Goal: Task Accomplishment & Management: Manage account settings

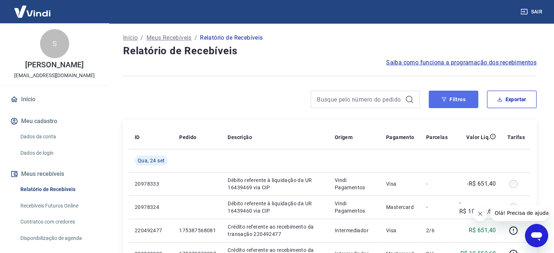
click at [467, 102] on button "Filtros" at bounding box center [454, 99] width 50 height 17
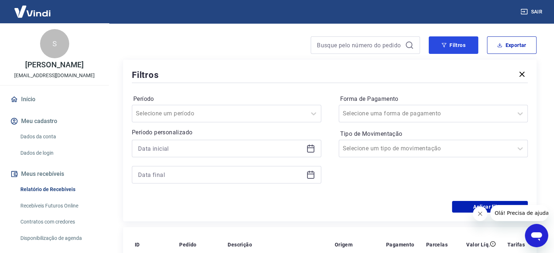
scroll to position [73, 0]
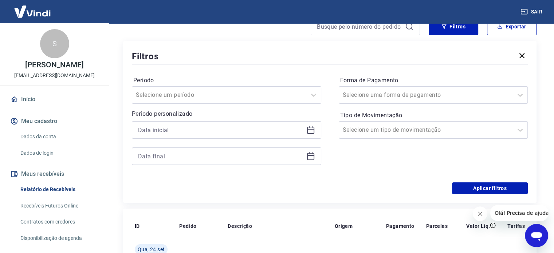
click at [311, 129] on icon at bounding box center [311, 130] width 9 height 9
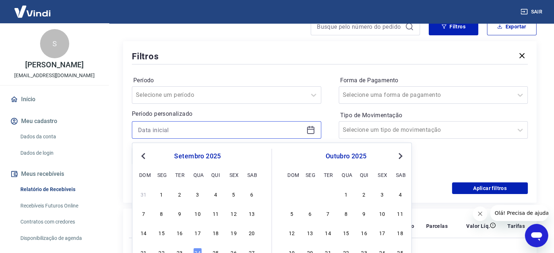
scroll to position [146, 0]
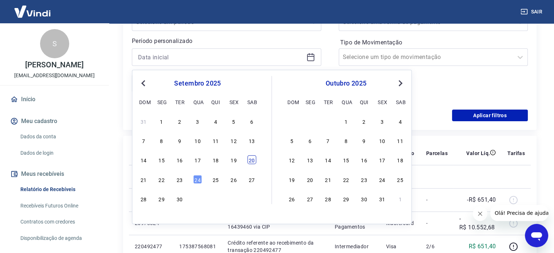
click at [254, 160] on div "20" at bounding box center [252, 160] width 9 height 9
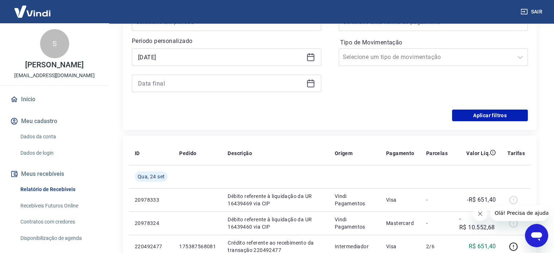
type input "[DATE]"
click at [312, 82] on icon at bounding box center [311, 83] width 9 height 9
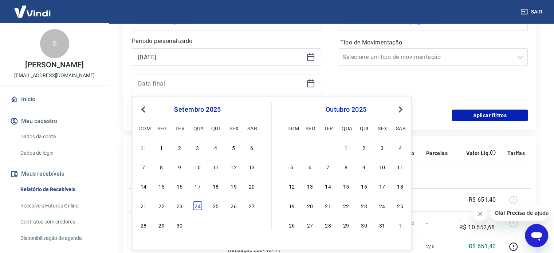
click at [200, 208] on div "24" at bounding box center [197, 205] width 9 height 9
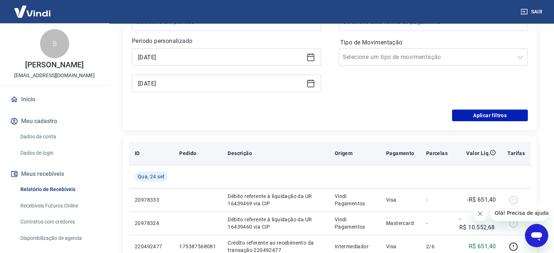
type input "24/09/2025"
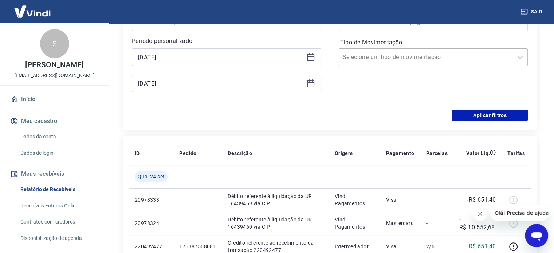
click at [437, 54] on div at bounding box center [426, 57] width 167 height 10
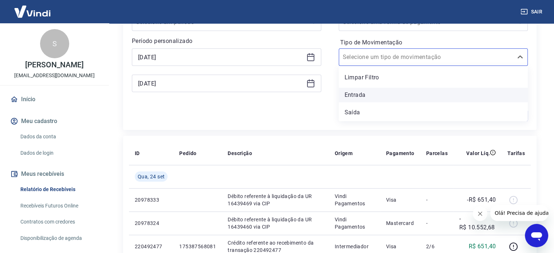
click at [365, 96] on div "Entrada" at bounding box center [434, 95] width 190 height 15
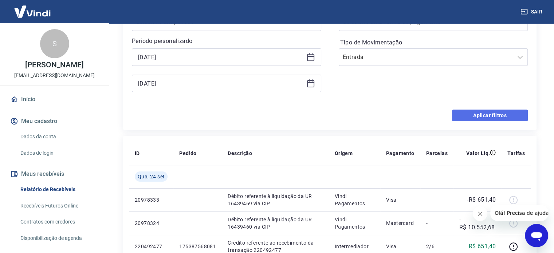
click at [499, 116] on button "Aplicar filtros" at bounding box center [490, 116] width 76 height 12
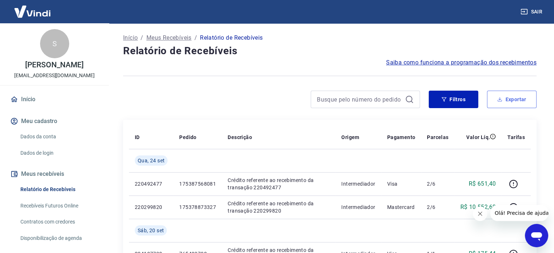
click at [512, 96] on button "Exportar" at bounding box center [512, 99] width 50 height 17
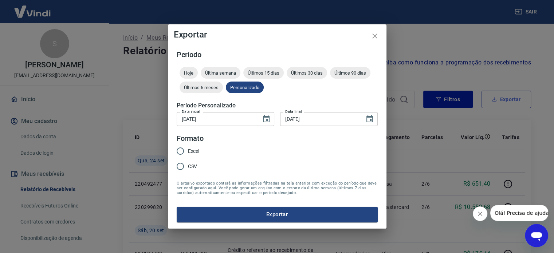
type input "20/09/2025"
type input "24/09/2025"
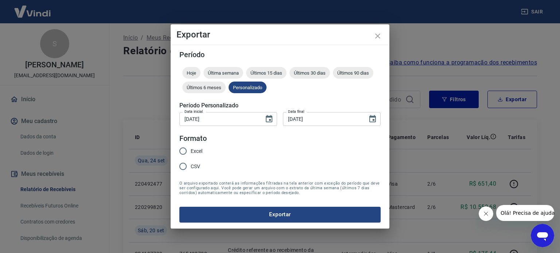
click at [190, 165] on input "CSV" at bounding box center [182, 166] width 15 height 15
radio input "true"
click at [281, 211] on button "Exportar" at bounding box center [279, 214] width 201 height 15
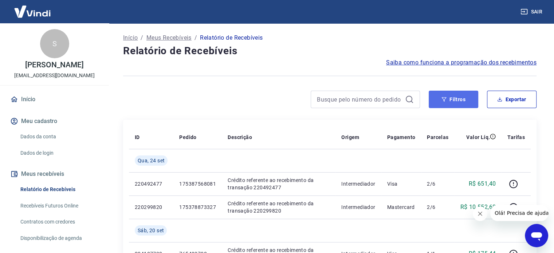
click at [457, 102] on button "Filtros" at bounding box center [454, 99] width 50 height 17
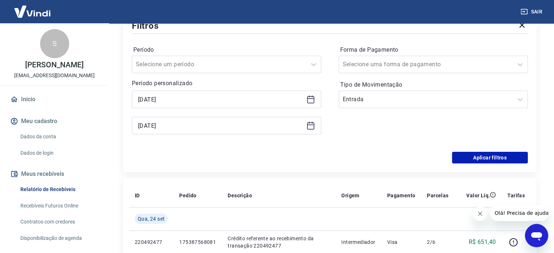
scroll to position [109, 0]
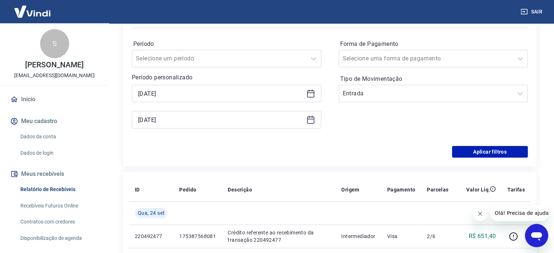
click at [311, 93] on icon at bounding box center [311, 93] width 9 height 9
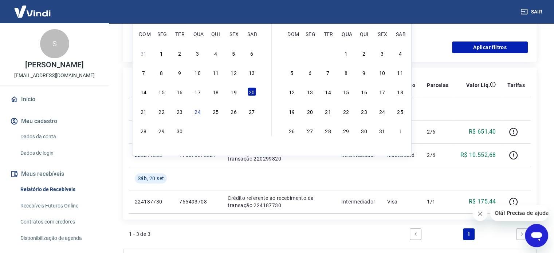
scroll to position [219, 0]
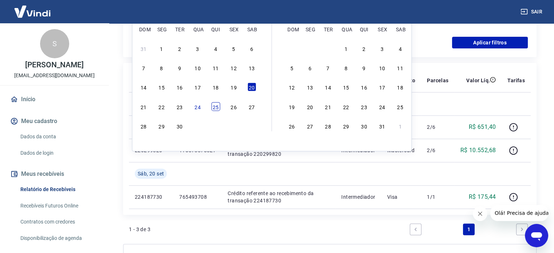
click at [219, 106] on div "25" at bounding box center [215, 106] width 9 height 9
type input "25/09/2025"
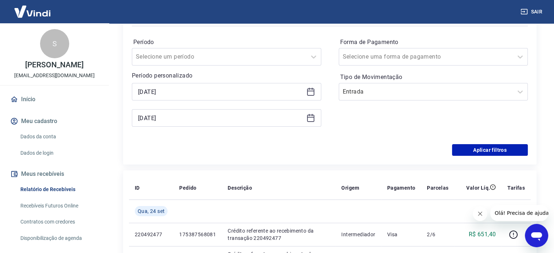
scroll to position [109, 0]
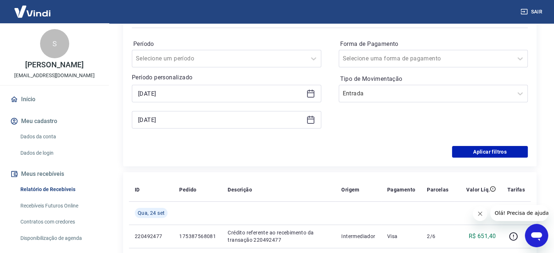
click at [313, 121] on icon at bounding box center [311, 120] width 9 height 9
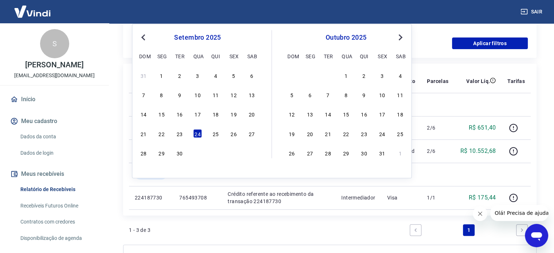
scroll to position [219, 0]
click at [236, 134] on div "26" at bounding box center [233, 132] width 9 height 9
type input "26/09/2025"
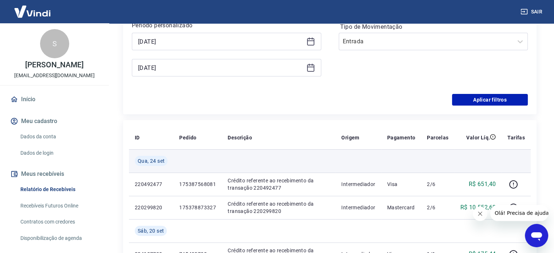
scroll to position [109, 0]
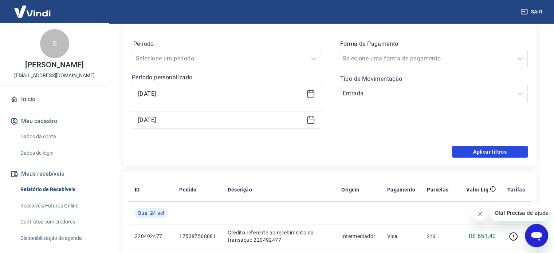
click at [486, 150] on button "Aplicar filtros" at bounding box center [490, 152] width 76 height 12
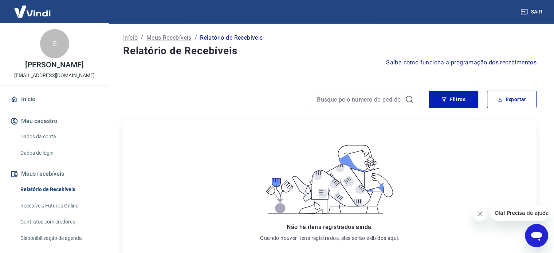
click at [353, 133] on div "Não há itens registrados ainda. Quando houver itens registrados, eles serão exi…" at bounding box center [330, 193] width 168 height 134
